Goal: Navigation & Orientation: Find specific page/section

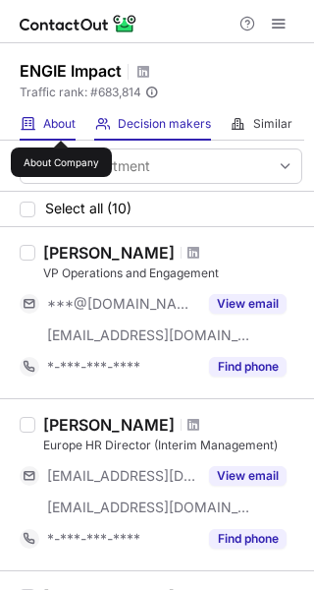
click at [61, 123] on span "About" at bounding box center [59, 124] width 32 height 16
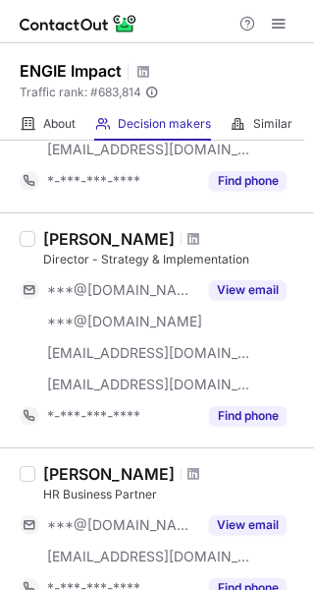
scroll to position [1278, 0]
